Goal: Task Accomplishment & Management: Manage account settings

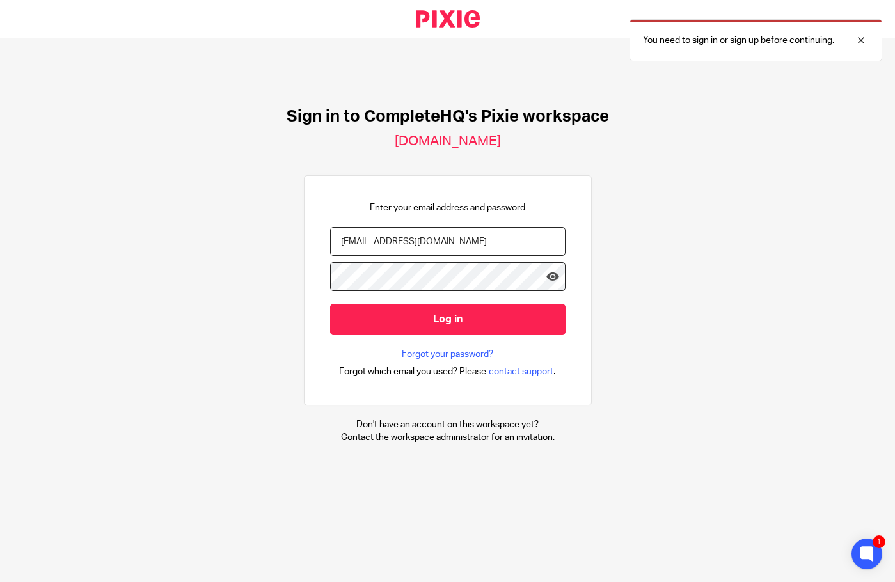
click at [565, 363] on div at bounding box center [565, 363] width 0 height 0
type input "andrew@completehq.co.uk"
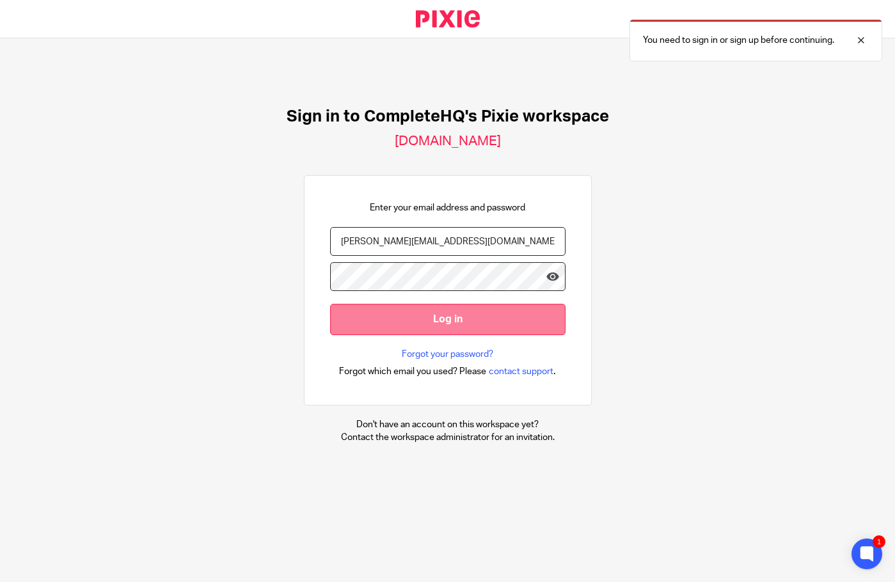
click at [418, 304] on input "Log in" at bounding box center [447, 319] width 235 height 31
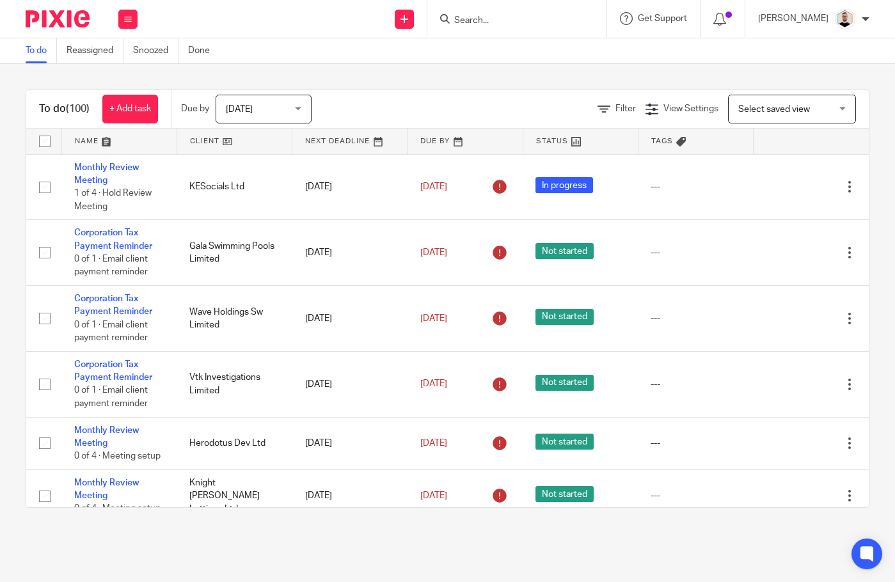
click at [518, 22] on input "Search" at bounding box center [510, 21] width 115 height 12
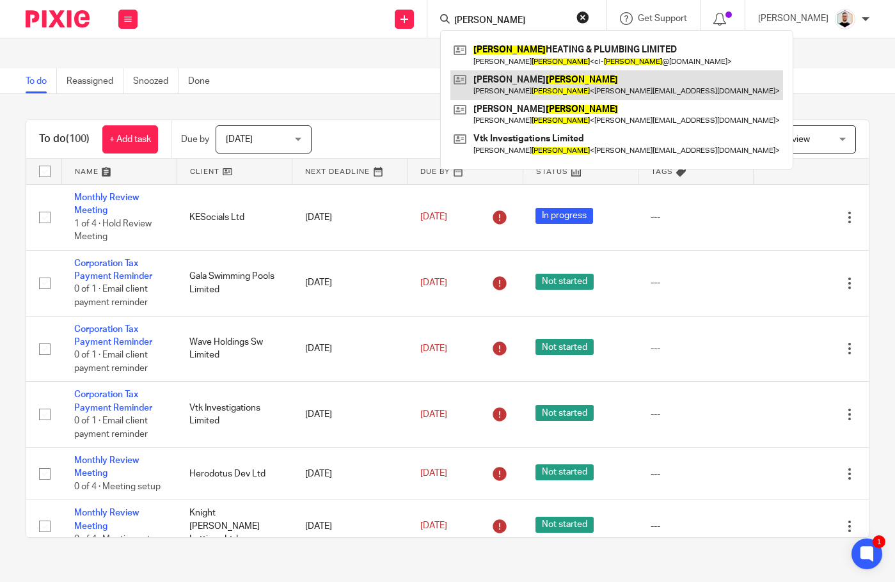
type input "BUTLER"
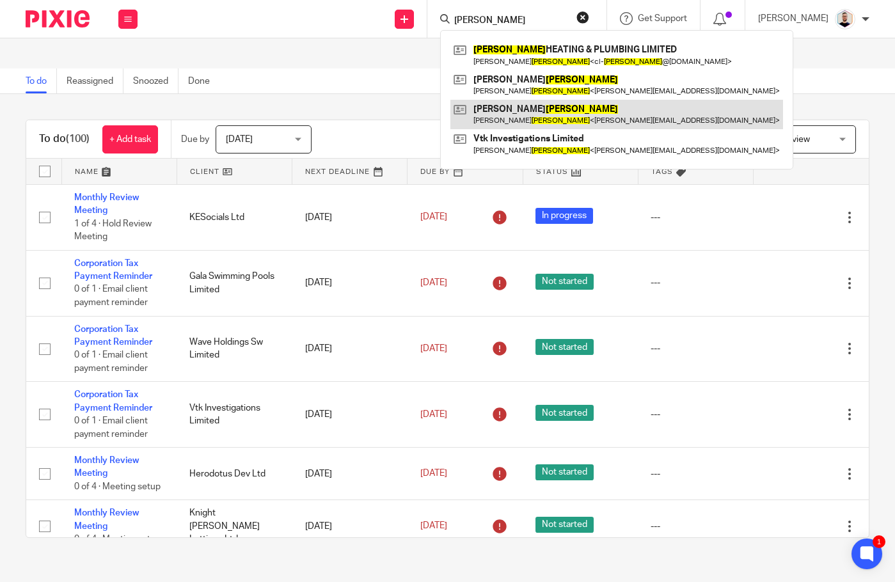
click at [538, 111] on link at bounding box center [616, 114] width 332 height 29
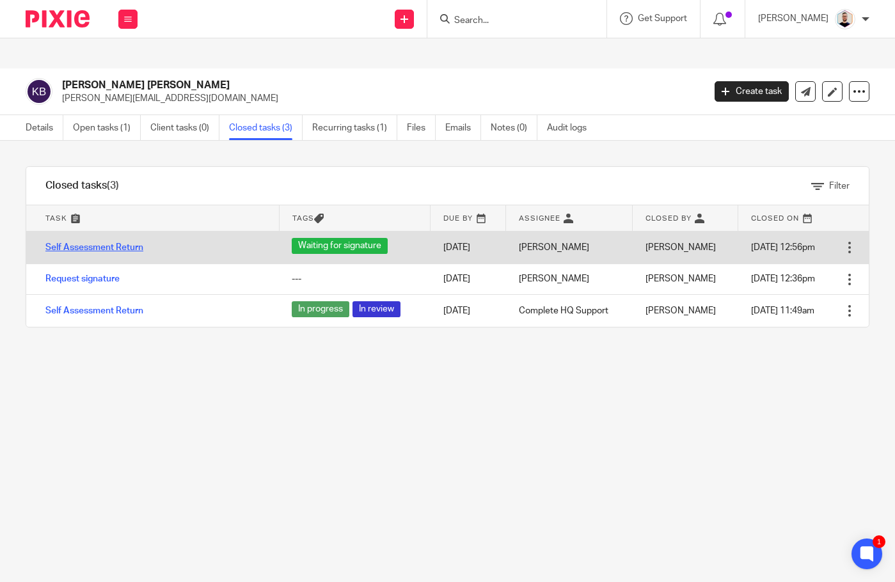
click at [104, 243] on link "Self Assessment Return" at bounding box center [94, 247] width 98 height 9
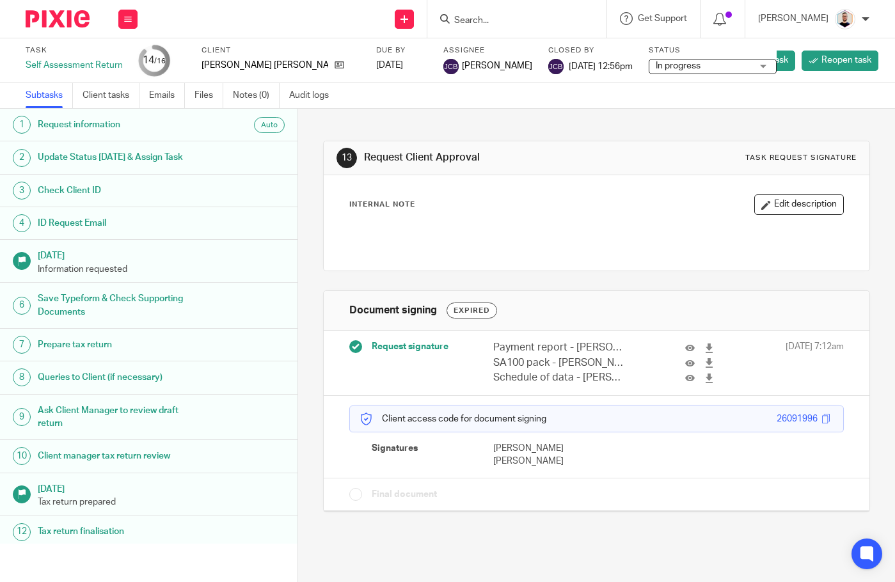
scroll to position [159, 0]
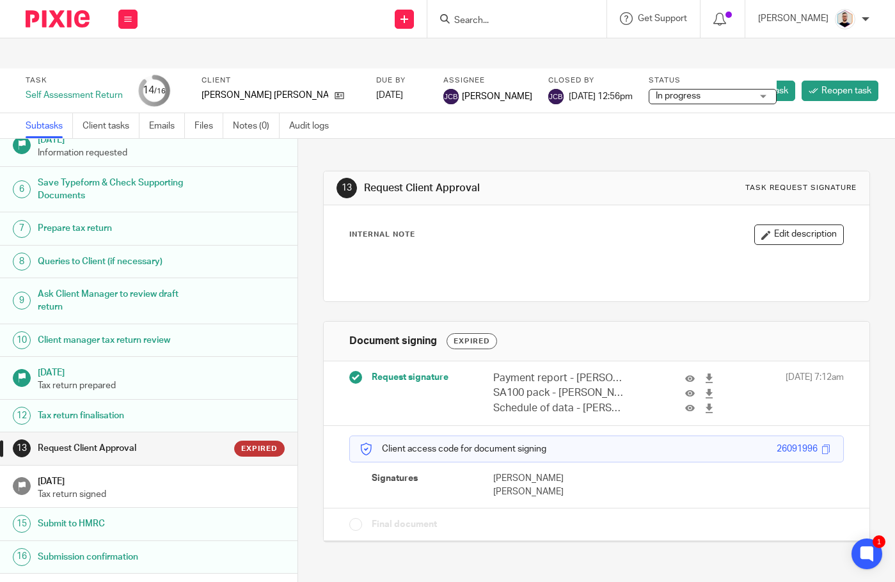
click at [92, 406] on h1 "Tax return finalisation" at bounding box center [120, 415] width 165 height 19
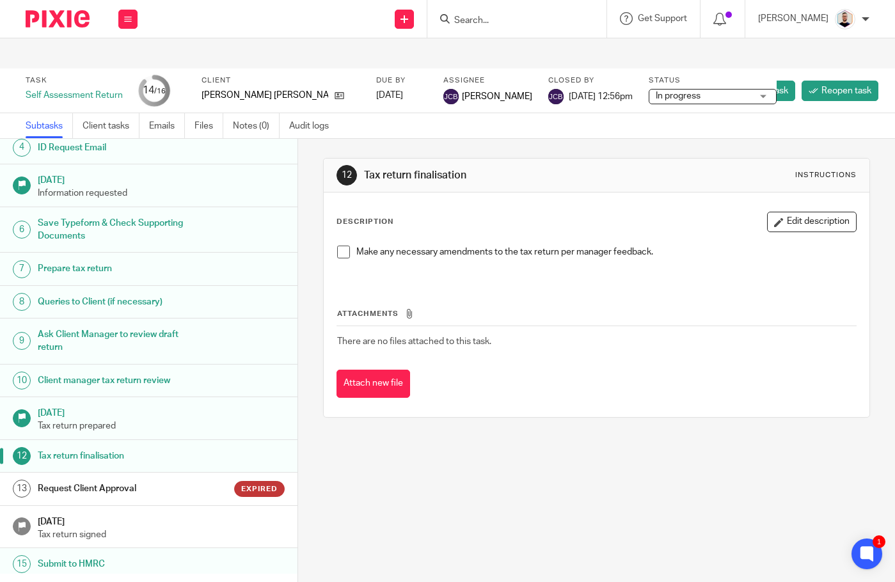
scroll to position [95, 0]
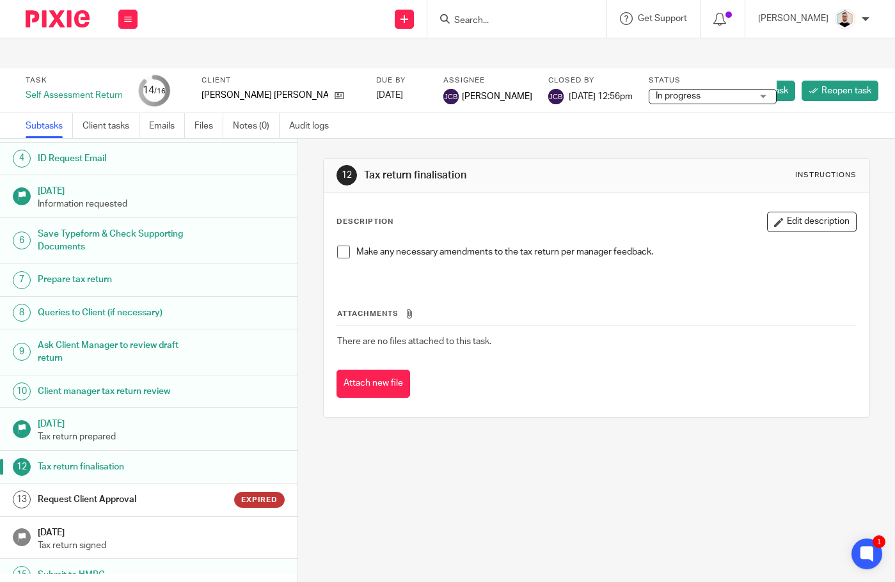
click at [116, 430] on p "Tax return prepared" at bounding box center [161, 436] width 247 height 13
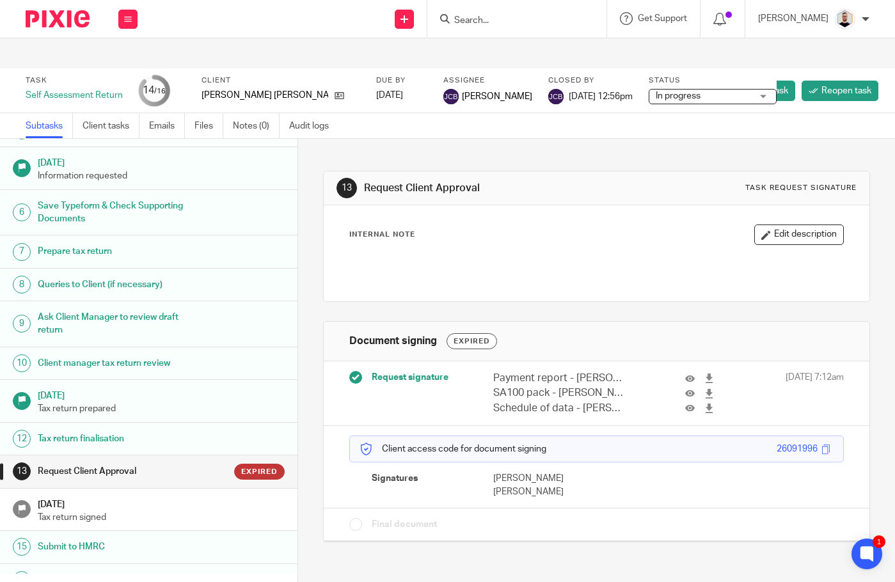
scroll to position [159, 0]
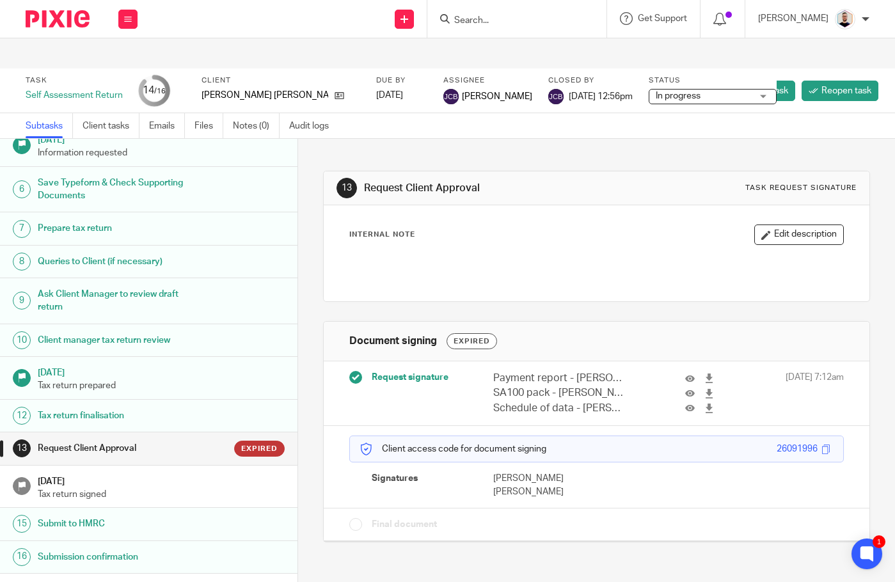
click at [89, 488] on p "Tax return signed" at bounding box center [161, 494] width 247 height 13
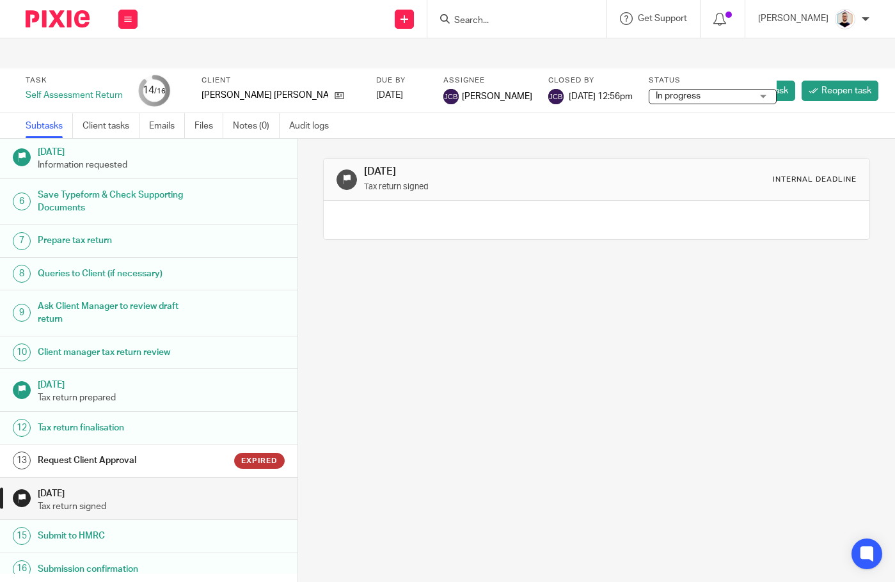
scroll to position [159, 0]
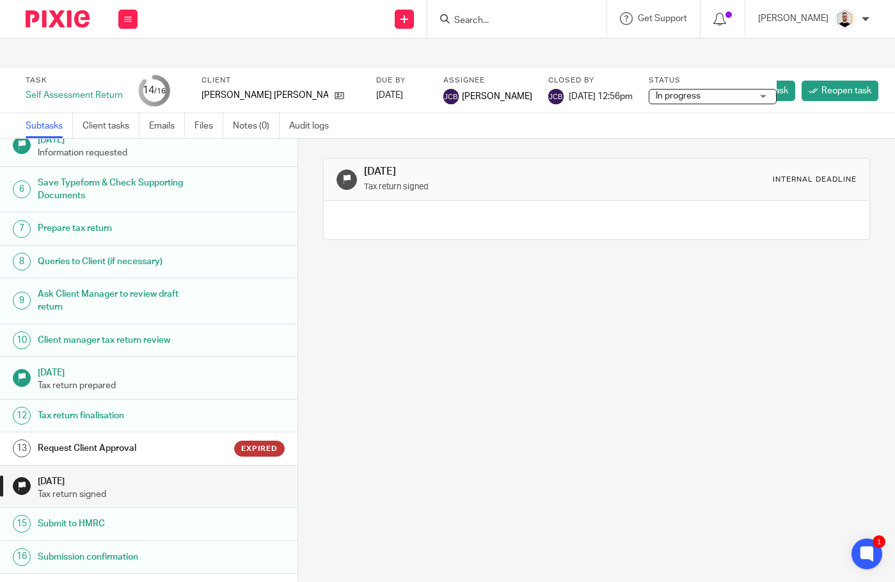
click at [106, 331] on h1 "Client manager tax return review" at bounding box center [120, 340] width 165 height 19
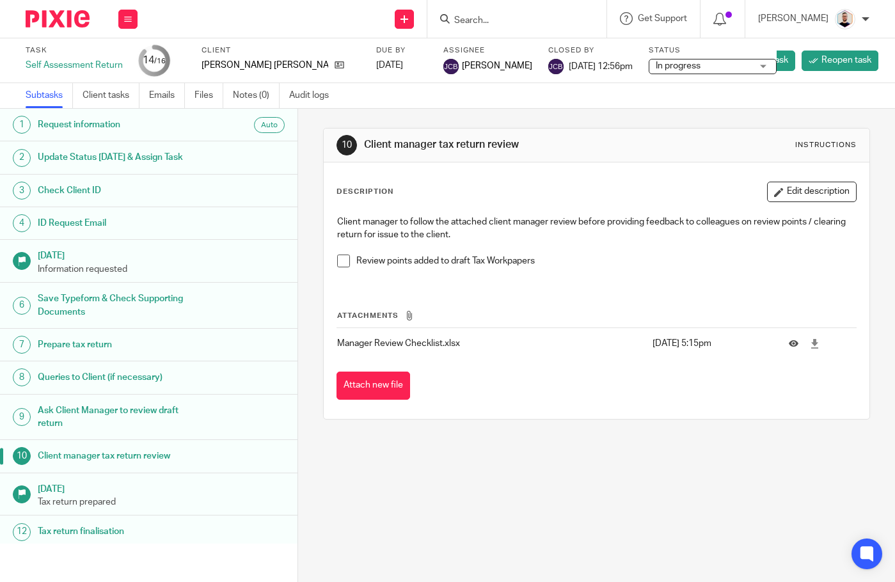
scroll to position [159, 0]
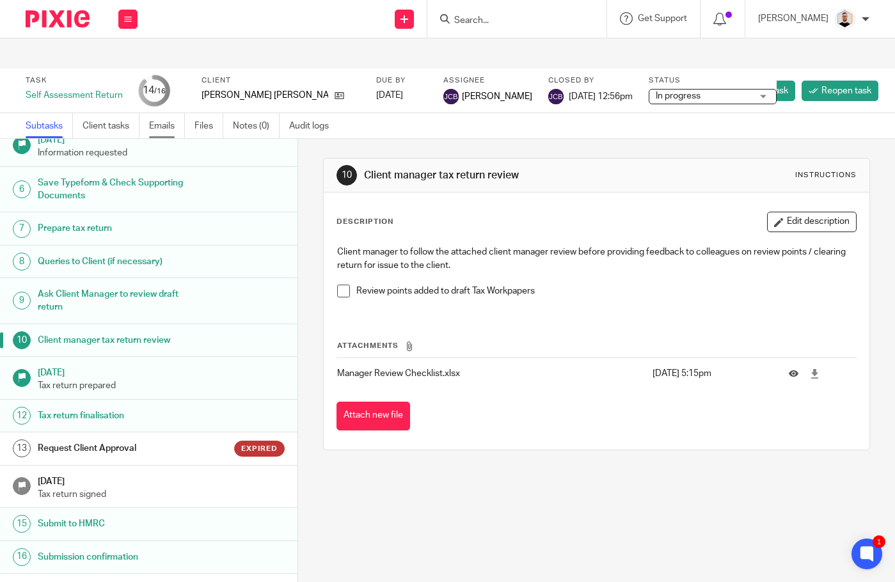
click at [166, 113] on link "Emails" at bounding box center [167, 125] width 36 height 25
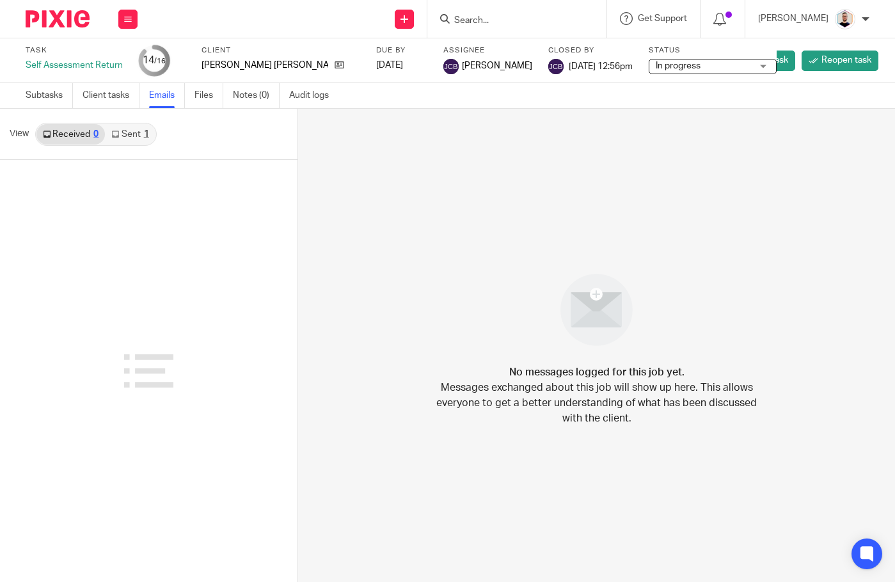
click at [139, 133] on link "Sent 1" at bounding box center [130, 134] width 50 height 20
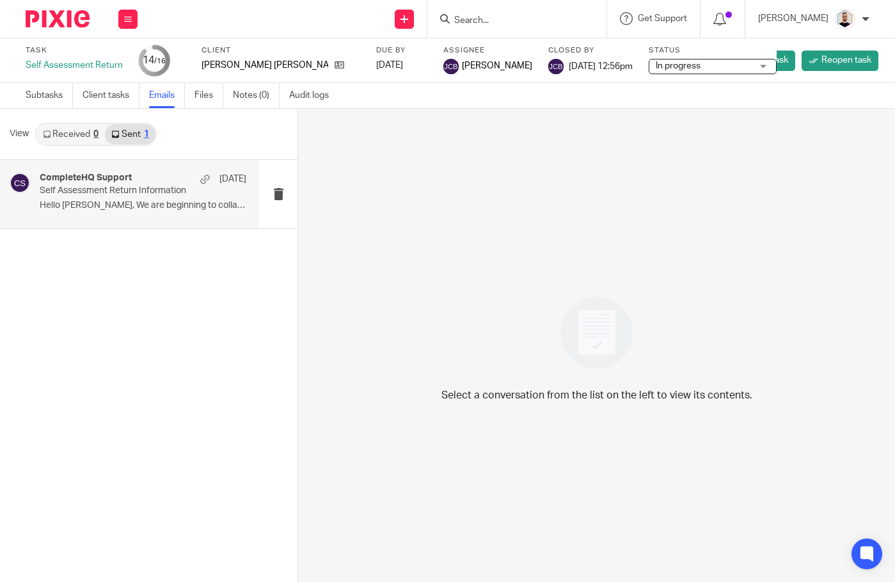
click at [87, 201] on p "Hello [PERSON_NAME], We are beginning to collate all..." at bounding box center [143, 205] width 207 height 11
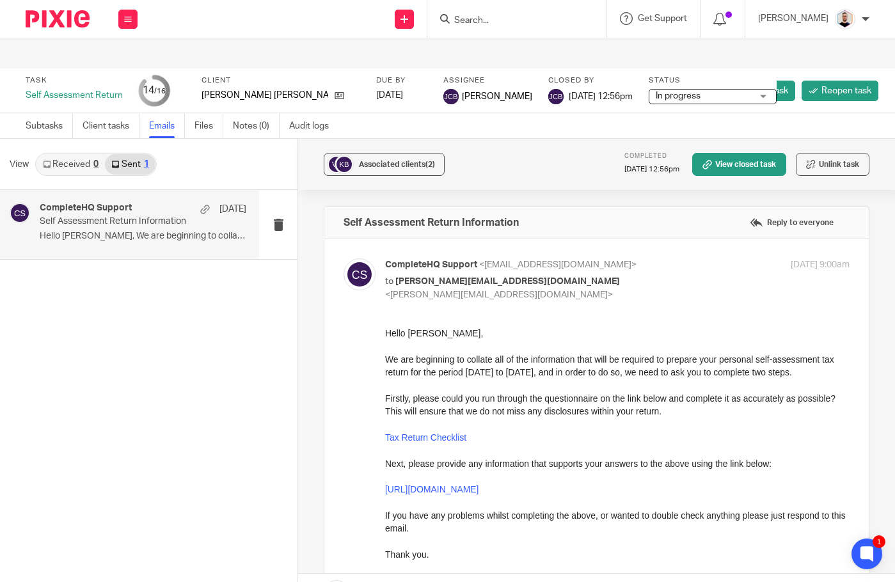
click at [66, 154] on link "Received 0" at bounding box center [70, 164] width 68 height 20
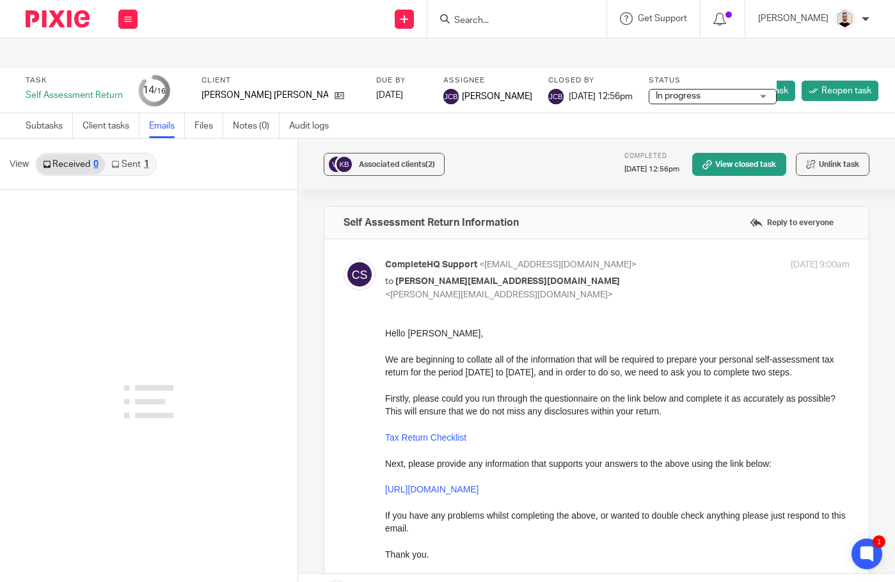
click at [133, 154] on link "Sent 1" at bounding box center [130, 164] width 50 height 20
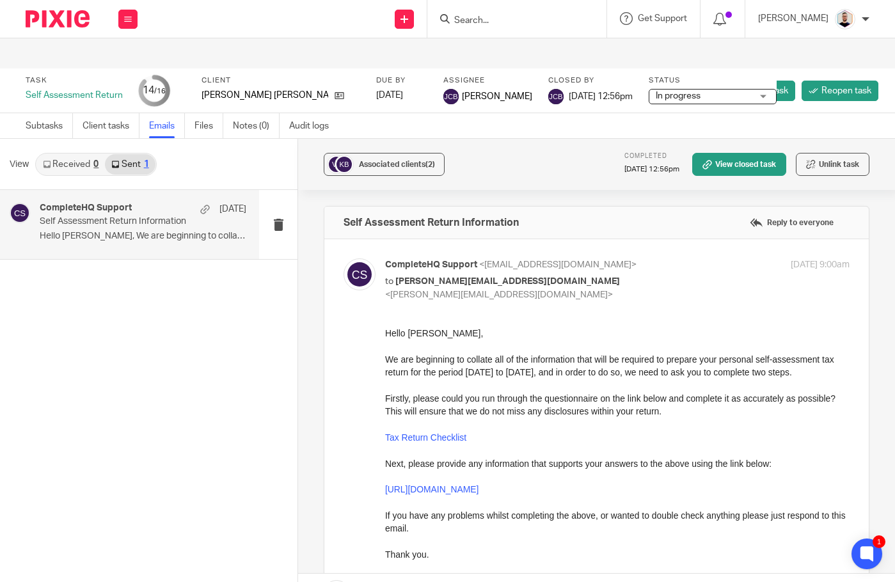
click at [166, 113] on link "Emails" at bounding box center [167, 125] width 36 height 25
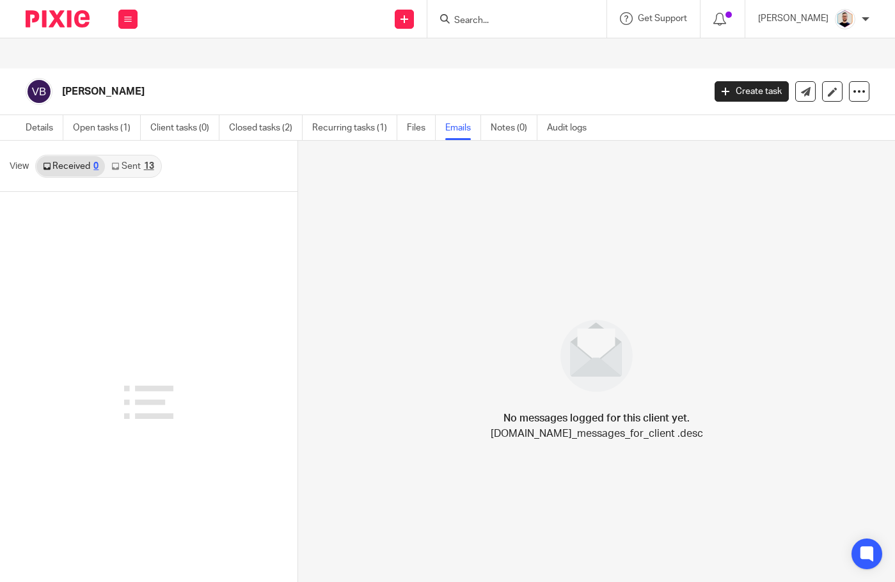
click at [133, 156] on link "Sent 13" at bounding box center [132, 166] width 55 height 20
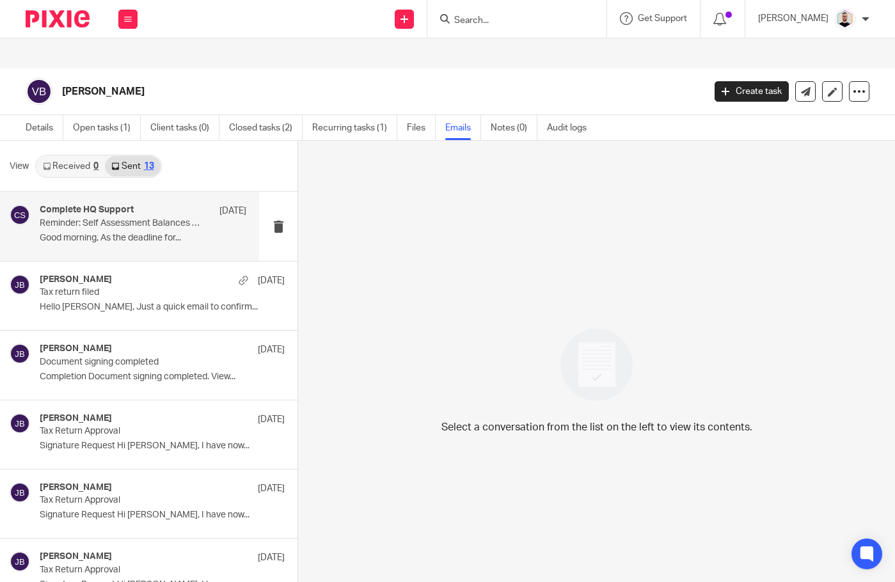
click at [157, 218] on p "Reminder: Self Assessment Balances Due by 31st January 2025" at bounding box center [123, 223] width 166 height 11
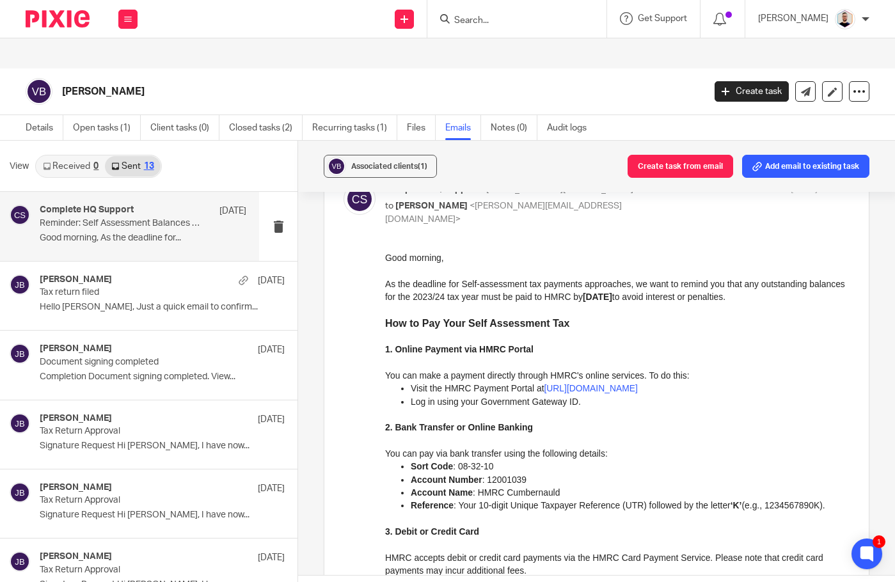
scroll to position [128, 0]
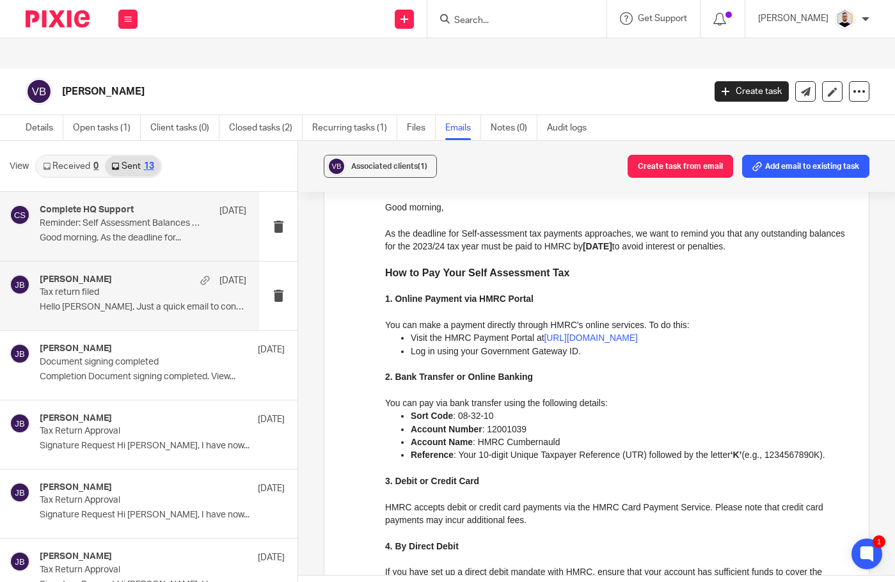
click at [120, 287] on p "Tax return filed" at bounding box center [123, 292] width 166 height 11
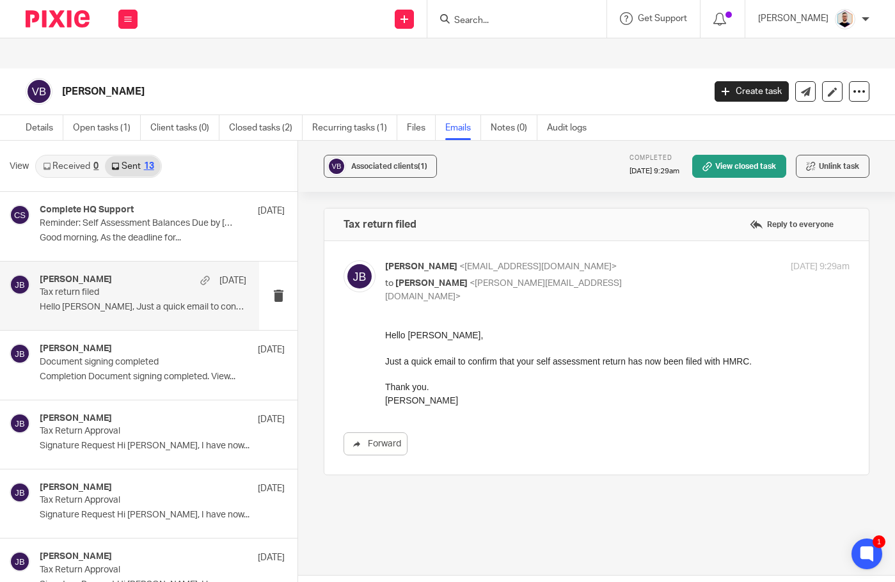
scroll to position [0, 0]
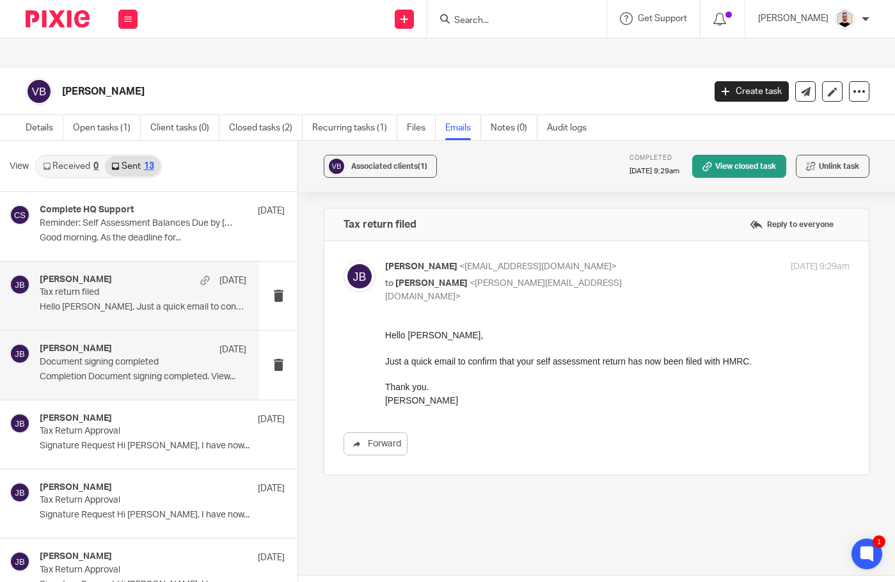
click at [139, 357] on p "Document signing completed" at bounding box center [123, 362] width 166 height 11
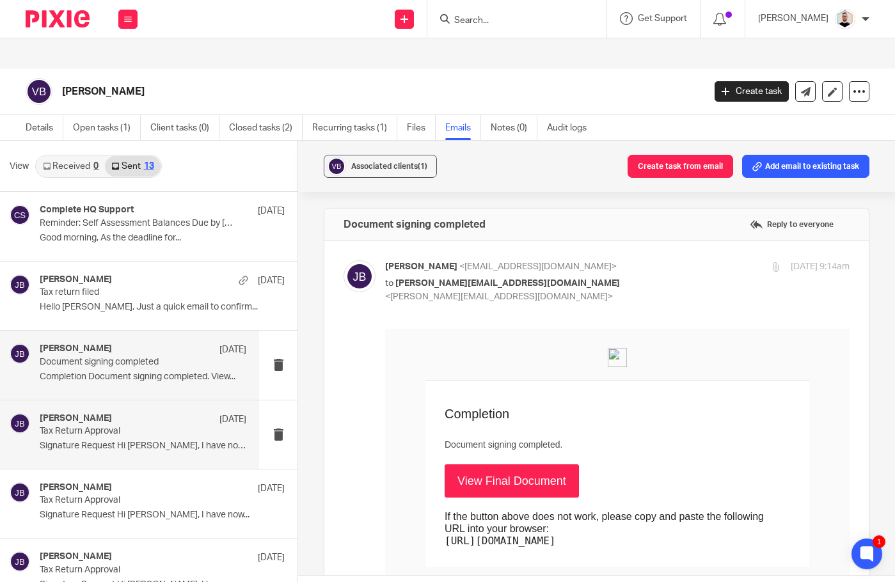
click at [147, 426] on p "Tax Return Approval" at bounding box center [123, 431] width 166 height 11
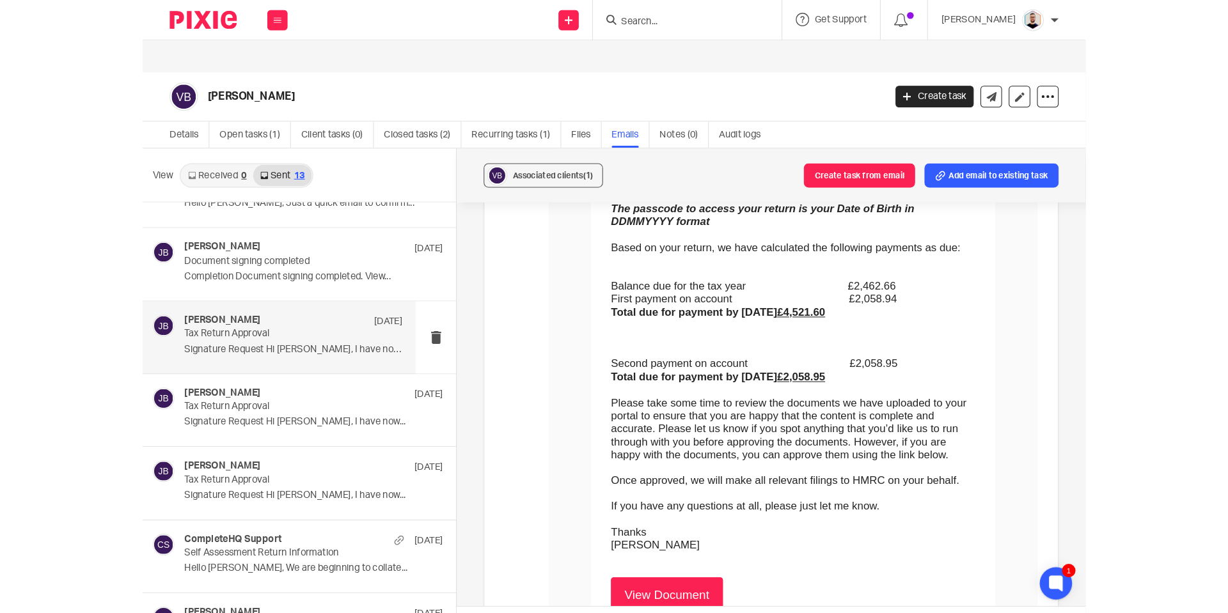
scroll to position [128, 0]
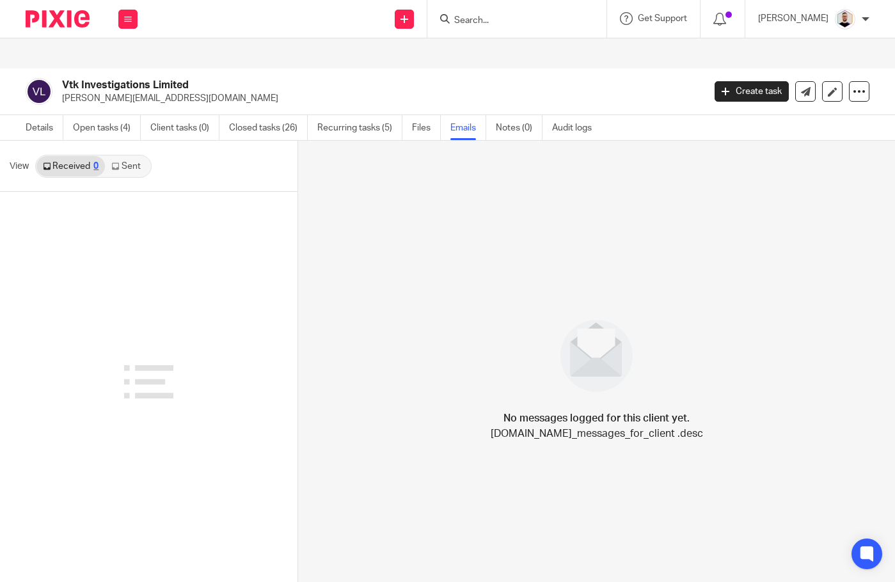
click at [125, 156] on link "Sent" at bounding box center [127, 166] width 45 height 20
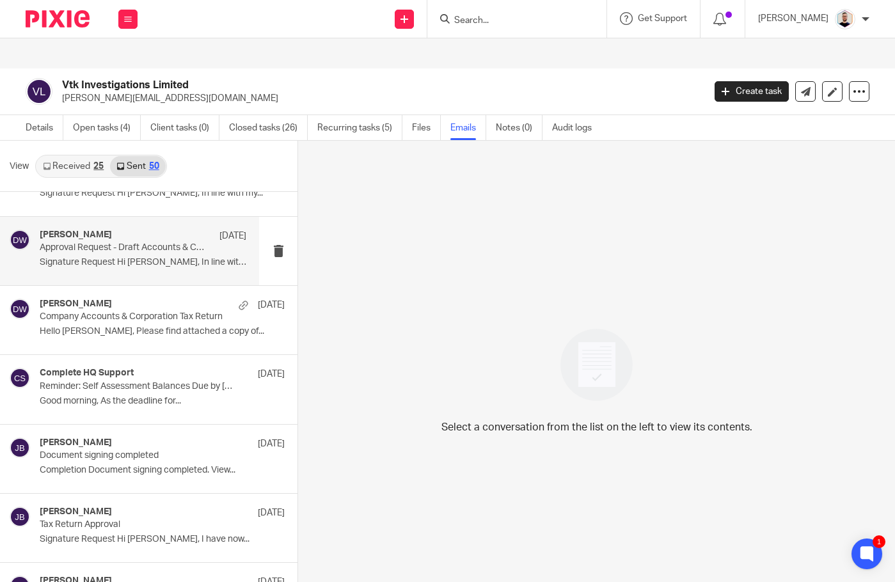
scroll to position [448, 0]
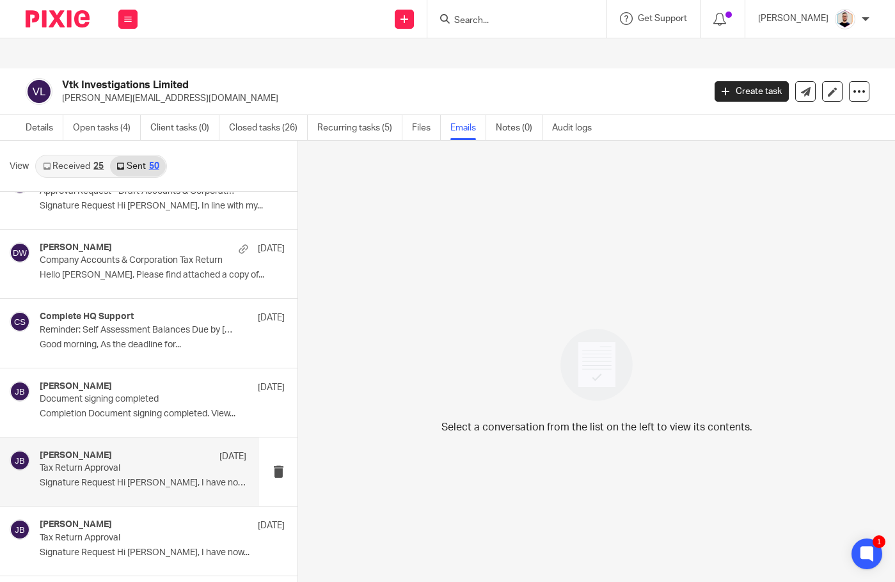
click at [117, 450] on div "[PERSON_NAME] [DATE]" at bounding box center [143, 456] width 207 height 13
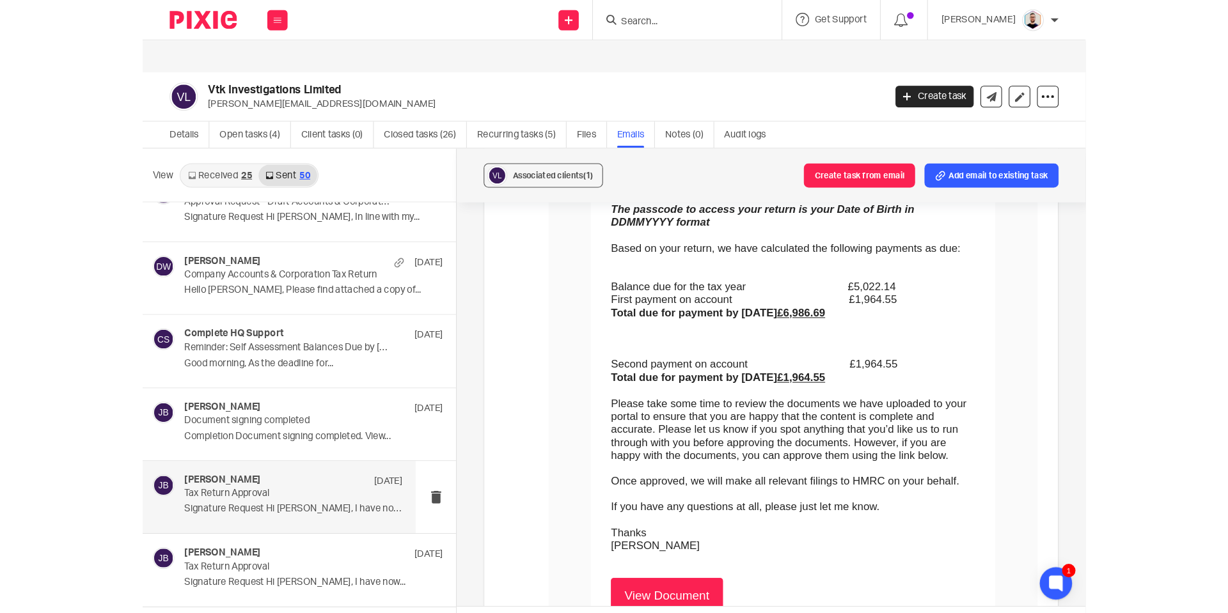
scroll to position [320, 0]
